Goal: Task Accomplishment & Management: Complete application form

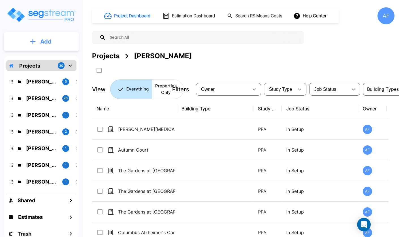
click at [52, 43] on button "Add" at bounding box center [41, 41] width 75 height 16
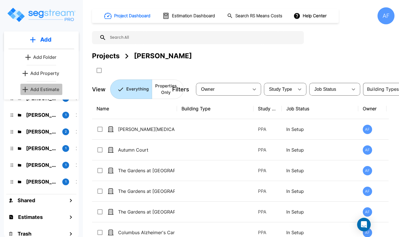
click at [49, 88] on p "Add Estimate" at bounding box center [44, 89] width 29 height 7
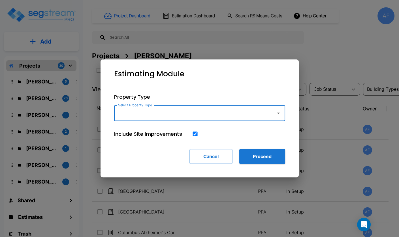
click at [160, 113] on input "Select Property Type" at bounding box center [194, 113] width 154 height 11
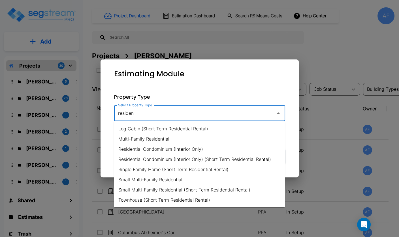
click at [171, 168] on li "Single Family Home (Short Term Residential Rental)" at bounding box center [199, 169] width 171 height 10
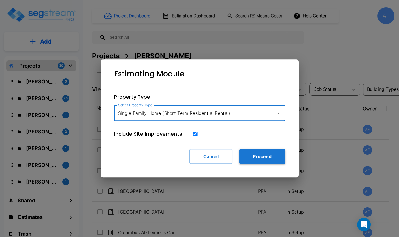
type input "Single Family Home (Short Term Residential Rental)"
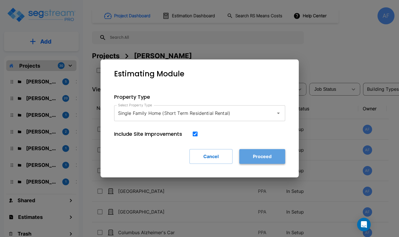
click at [261, 158] on button "Proceed" at bounding box center [262, 156] width 46 height 15
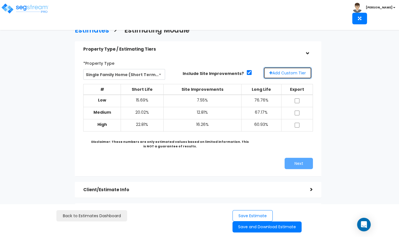
click at [290, 74] on button "Add Custom Tier" at bounding box center [287, 73] width 48 height 12
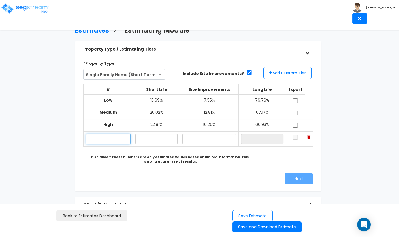
click at [118, 138] on input "text" at bounding box center [108, 139] width 45 height 10
paste input "2131 Sweet Breeze Wy, Fort Wayne, IN 46818"
type input "2131 Sweet Breeze Wy, Fort Wayne, IN 46818"
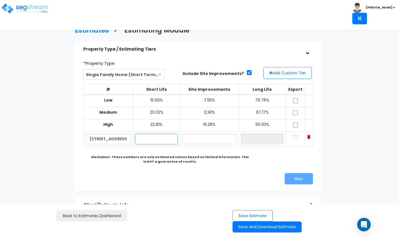
click at [153, 141] on input "text" at bounding box center [156, 139] width 42 height 10
type input "23.65%"
click at [211, 141] on input "text" at bounding box center [208, 139] width 53 height 10
type input "8.74%"
type input "67.61%"
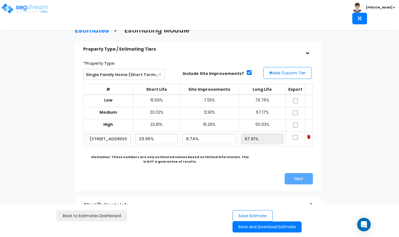
click at [273, 154] on div "# Short Life Site Improvements Long Life Export Low 15.69% 7.55% 76.76% Medium …" at bounding box center [198, 118] width 234 height 73
click at [297, 135] on input "checkbox" at bounding box center [295, 137] width 6 height 5
checkbox input "true"
click at [299, 175] on button "Next" at bounding box center [298, 178] width 28 height 11
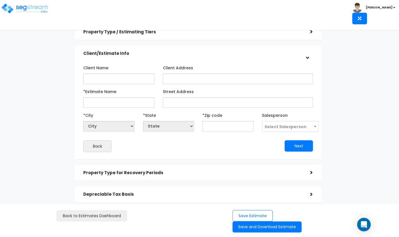
scroll to position [24, 0]
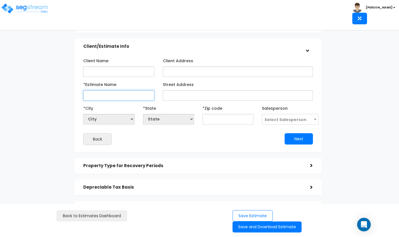
click at [132, 96] on input "*Estimate Name" at bounding box center [118, 95] width 71 height 10
paste input "2131 Sweet Breeze Wy, Fort Wayne, IN 46818"
click at [146, 95] on input "2131 Sweet Breeze Wy, Fort Wayne, IN 46818" at bounding box center [118, 95] width 71 height 10
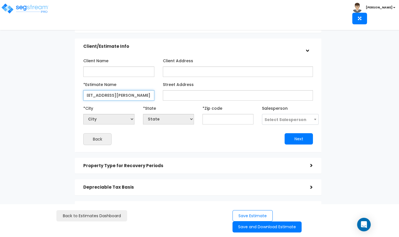
scroll to position [0, 9]
type input "2131 Sweet Breeze Wy, Fort Wayne, IN"
click at [229, 120] on input "text" at bounding box center [227, 119] width 51 height 10
paste input "46818"
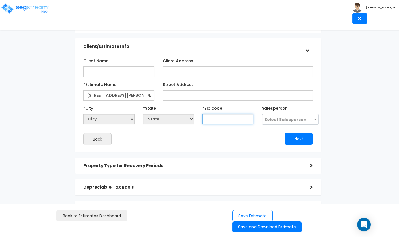
type input "46818"
select select "IN"
type input "46818"
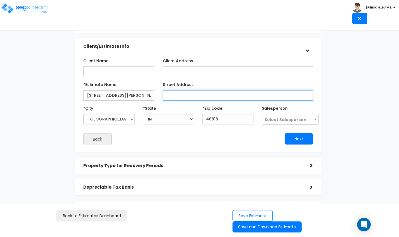
click at [190, 93] on input "Street Address" at bounding box center [238, 95] width 150 height 10
paste input "2131 Sweet Breeze Wy, Fort Wayne, IN 46818"
drag, startPoint x: 260, startPoint y: 97, endPoint x: 208, endPoint y: 94, distance: 52.4
click at [208, 94] on input "2131 Sweet Breeze Wy, Fort Wayne, IN 46818" at bounding box center [238, 95] width 150 height 10
type input "2131 Sweet Breeze Wy"
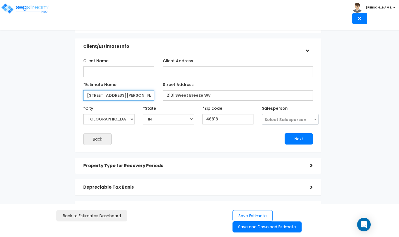
click at [136, 95] on input "2131 Sweet Breeze Wy, Fort Wayne, IN" at bounding box center [118, 95] width 71 height 10
drag, startPoint x: 128, startPoint y: 95, endPoint x: 231, endPoint y: 104, distance: 103.7
click at [231, 104] on div "Client Name Client Address *Estimate Name Street Address" at bounding box center [197, 100] width 229 height 89
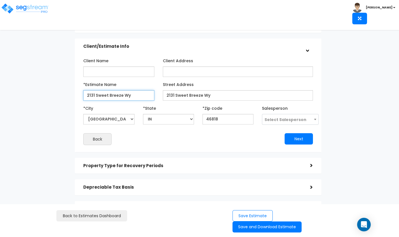
type input "2131 Sweet Breeze Wy"
click at [291, 119] on span "Select Salesperson" at bounding box center [285, 120] width 42 height 6
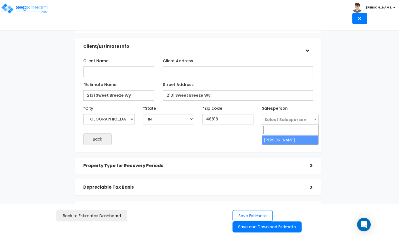
select select "157"
click at [300, 138] on button "Next" at bounding box center [298, 138] width 28 height 11
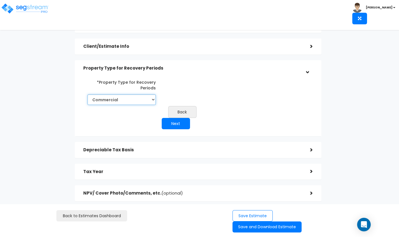
click at [139, 97] on select "Commercial Residential" at bounding box center [121, 100] width 68 height 10
select select "Residential"
click at [87, 95] on select "Commercial Residential" at bounding box center [121, 100] width 68 height 10
click at [180, 124] on button "Next" at bounding box center [176, 123] width 28 height 11
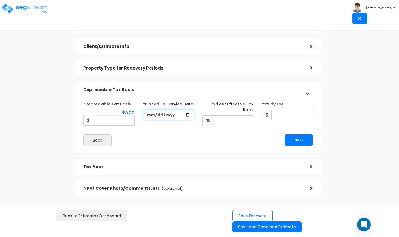
click at [149, 115] on input "date" at bounding box center [168, 115] width 51 height 10
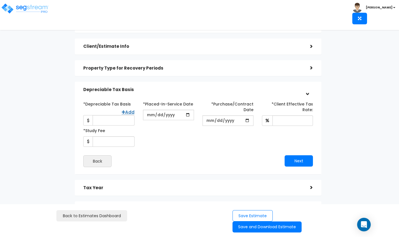
click at [180, 145] on div "*Depreciable Tax Basis Add *Placed-In-Service Date" at bounding box center [198, 123] width 238 height 48
click at [155, 114] on input "2025-10-02" at bounding box center [168, 115] width 51 height 10
type input "[DATE]"
click at [183, 141] on div "*Depreciable Tax Basis Add *Placed-In-Service Date" at bounding box center [198, 123] width 238 height 48
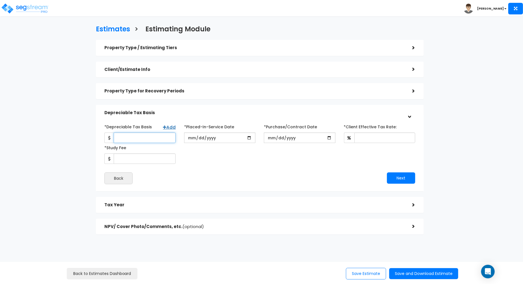
click at [138, 134] on input "*Depreciable Tax Basis" at bounding box center [145, 138] width 62 height 10
paste input "51,000,000"
type input "51,000,000"
click at [192, 162] on div "*Depreciable Tax Basis Add 51,000,000 *Placed-In-Service Date 2025-10-01 *Purch…" at bounding box center [259, 143] width 319 height 42
click at [282, 158] on div "*Depreciable Tax Basis Add 51,000,000 *Placed-In-Service Date 2025-10-01 *Purch…" at bounding box center [259, 143] width 319 height 42
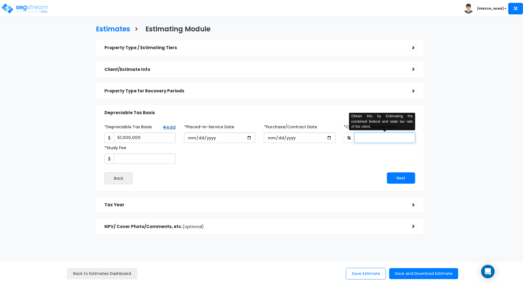
click at [373, 140] on input "*Client Effective Tax Rate:" at bounding box center [385, 138] width 61 height 10
type input "30"
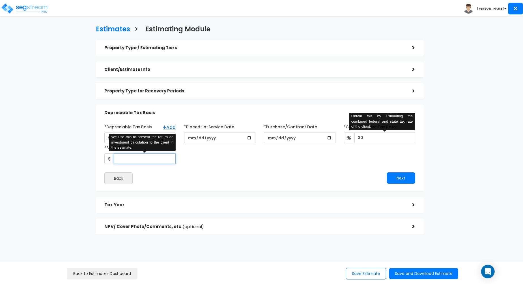
click at [158, 160] on input "*Study Fee" at bounding box center [145, 159] width 62 height 10
type input "3,500"
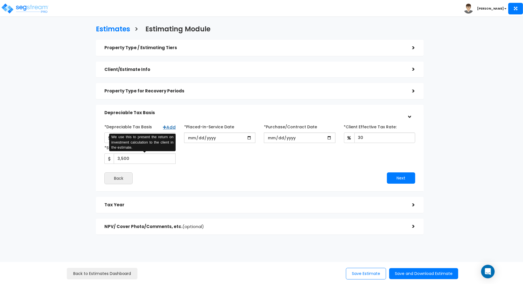
click at [241, 183] on div "Back" at bounding box center [180, 179] width 160 height 12
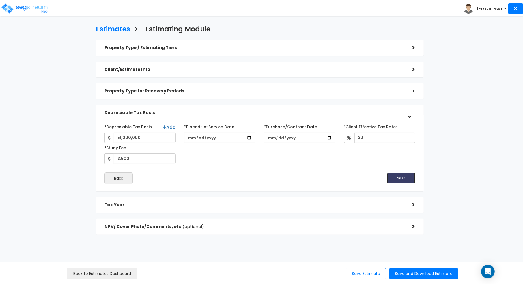
click at [398, 179] on button "Next" at bounding box center [401, 178] width 28 height 11
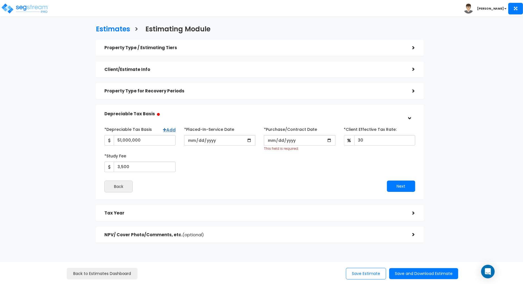
click at [290, 162] on div "*Depreciable Tax Basis Add 51,000,000 *Placed-In-Service Date 2025-10-01 *Purch…" at bounding box center [259, 149] width 319 height 48
click at [285, 176] on div "*Depreciable Tax Basis Add 51,000,000 *Placed-In-Service Date 30 3,500" at bounding box center [259, 159] width 311 height 68
click at [205, 92] on h5 "Property Type for Recovery Periods" at bounding box center [253, 91] width 299 height 5
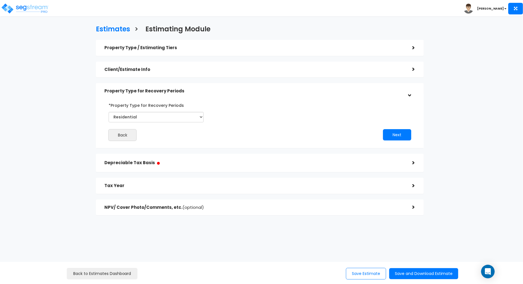
click at [235, 165] on h5 "Depreciable Tax Basis ●" at bounding box center [253, 163] width 299 height 7
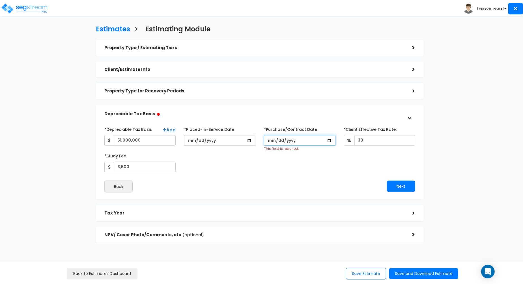
click at [273, 143] on input "*Purchase/Contract Date" at bounding box center [299, 140] width 71 height 10
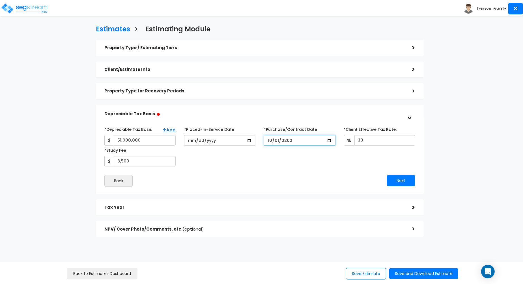
type input "[DATE]"
click at [302, 163] on div "*Depreciable Tax Basis Add 51,000,000 *Placed-In-Service Date 2025-10-01 *Purch…" at bounding box center [259, 146] width 319 height 42
click at [398, 182] on button "Next" at bounding box center [401, 180] width 28 height 11
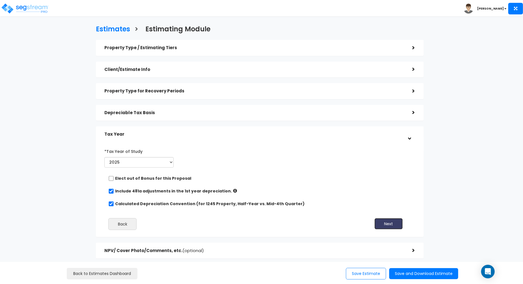
click at [391, 221] on button "Next" at bounding box center [389, 223] width 28 height 11
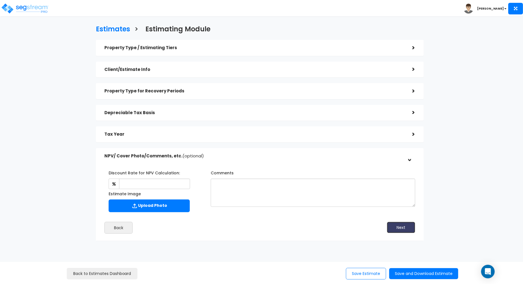
click at [398, 227] on button "Next" at bounding box center [401, 227] width 28 height 11
click at [398, 237] on button "Save and Download Estimate" at bounding box center [423, 274] width 69 height 11
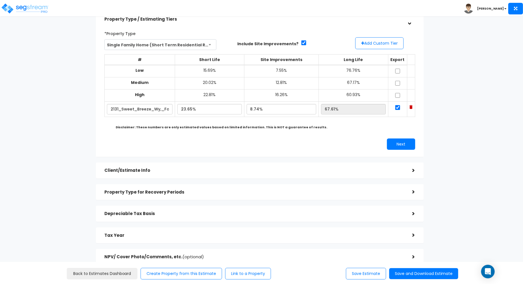
scroll to position [29, 0]
click at [402, 177] on div "Client/Estimate Info >" at bounding box center [260, 170] width 328 height 16
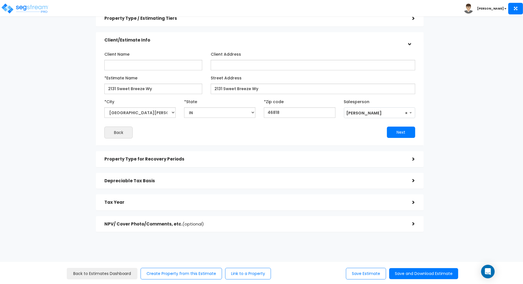
click at [360, 161] on h5 "Property Type for Recovery Periods" at bounding box center [253, 159] width 299 height 5
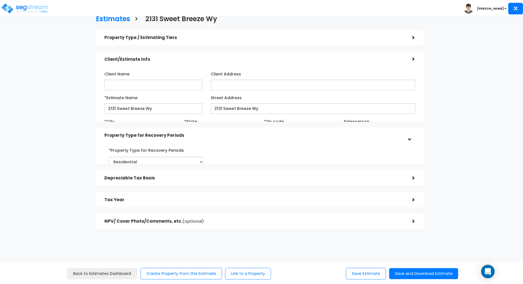
scroll to position [0, 0]
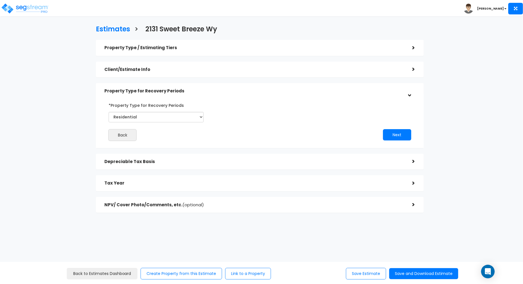
click at [398, 160] on h5 "Depreciable Tax Basis" at bounding box center [253, 162] width 299 height 5
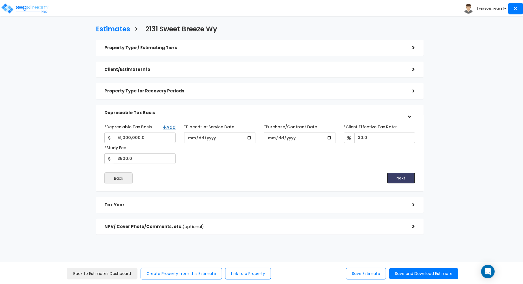
click at [404, 180] on button "Next" at bounding box center [401, 178] width 28 height 11
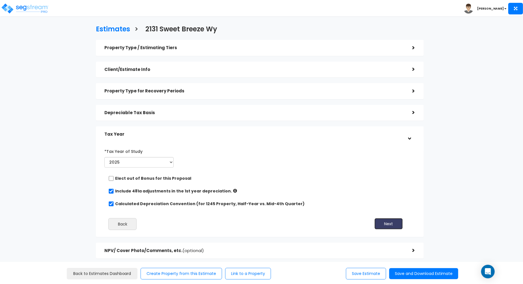
click at [390, 227] on button "Next" at bounding box center [389, 223] width 28 height 11
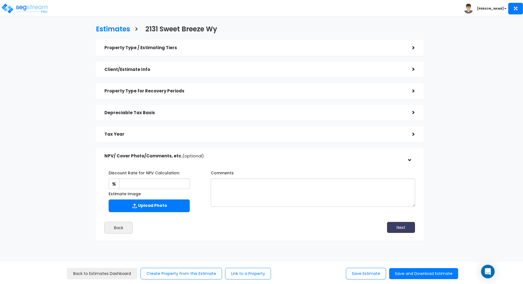
click at [411, 227] on button "Next" at bounding box center [401, 227] width 28 height 11
click at [420, 274] on button "Save and Download Estimate" at bounding box center [423, 274] width 69 height 11
click at [259, 91] on h5 "Property Type for Recovery Periods" at bounding box center [253, 91] width 299 height 5
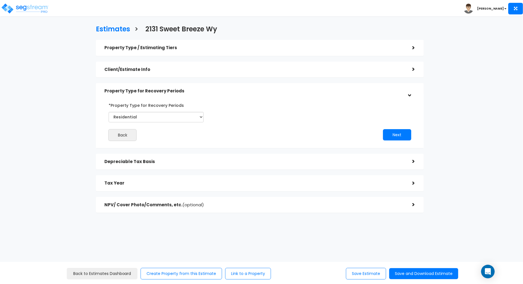
click at [251, 183] on h5 "Tax Year" at bounding box center [253, 183] width 299 height 5
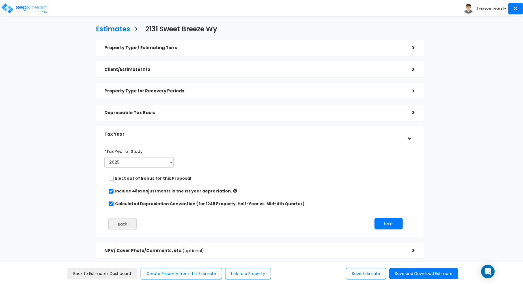
click at [267, 111] on h5 "Depreciable Tax Basis" at bounding box center [253, 113] width 299 height 5
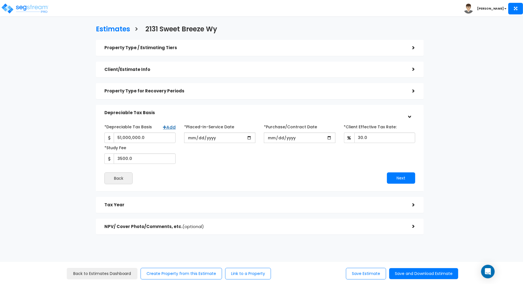
click at [468, 106] on div "Estimates > [STREET_ADDRESS] Property Type / Estimating Tiers > *Property Type …" at bounding box center [260, 131] width 429 height 316
